Goal: Transaction & Acquisition: Subscribe to service/newsletter

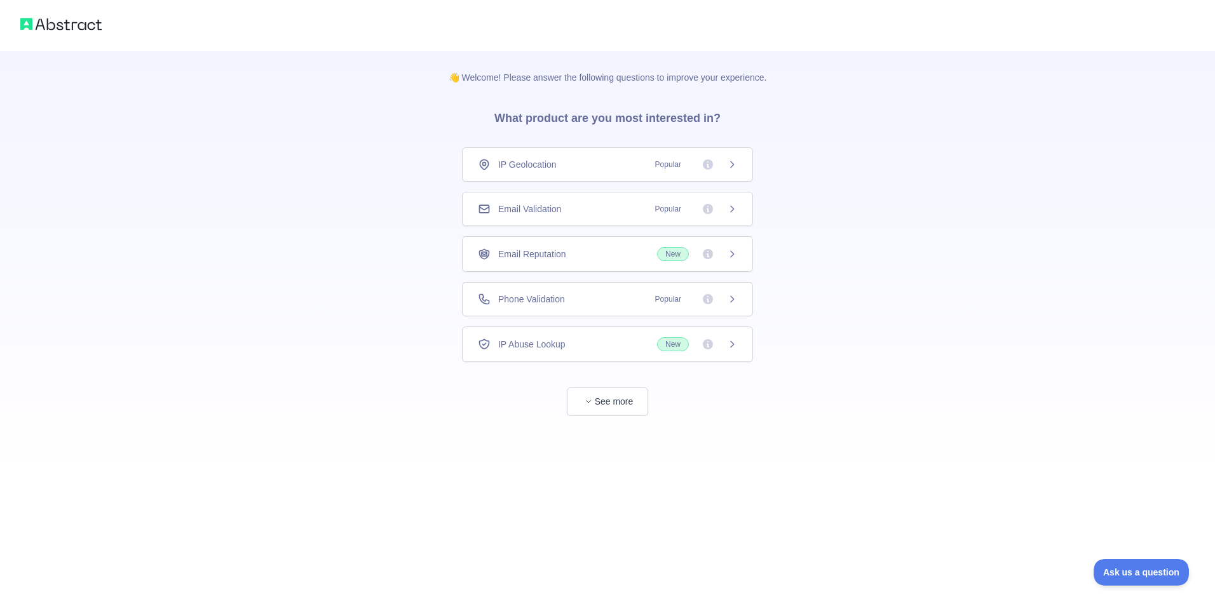
click at [591, 159] on div "IP Geolocation Popular" at bounding box center [607, 164] width 291 height 34
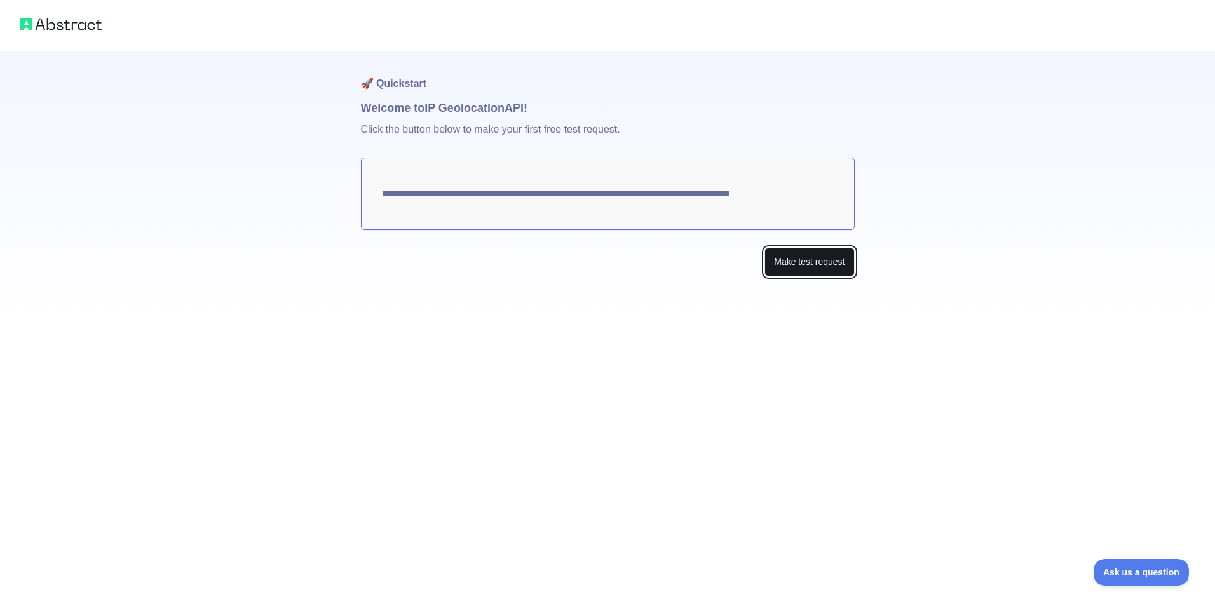
click at [811, 257] on button "Make test request" at bounding box center [809, 262] width 90 height 29
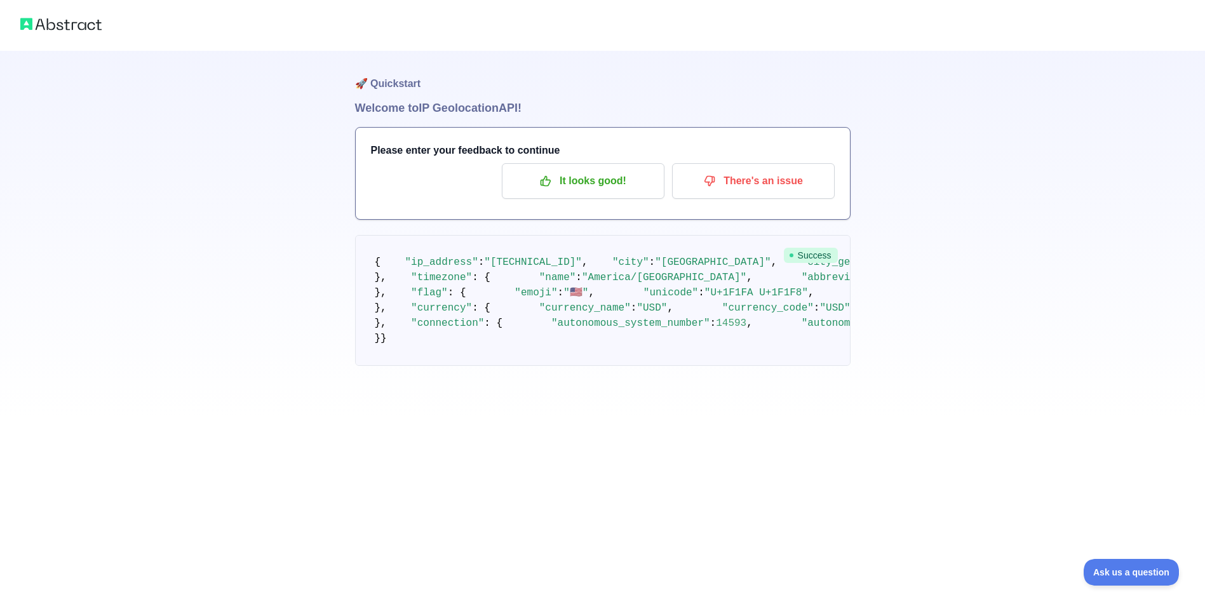
scroll to position [19, 0]
click at [606, 170] on p "It looks good!" at bounding box center [583, 181] width 144 height 22
